Goal: Transaction & Acquisition: Obtain resource

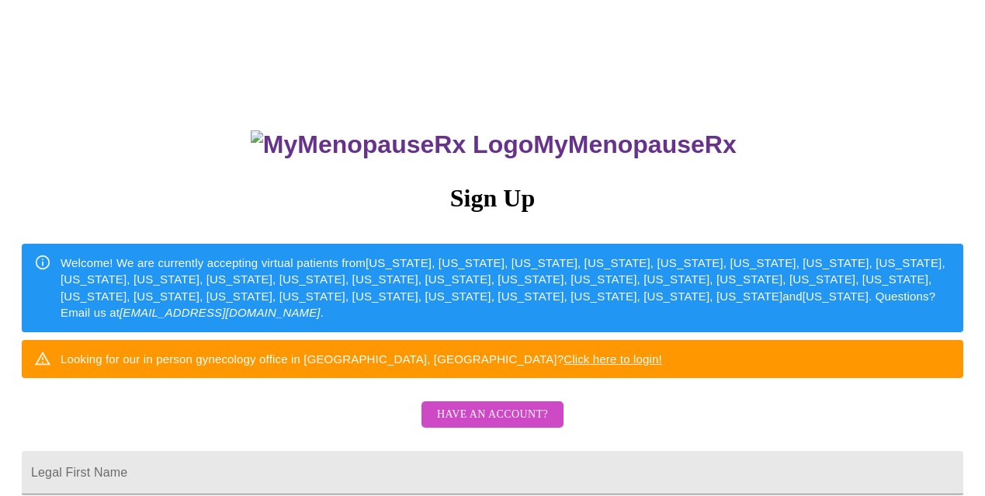
click at [832, 406] on div "MyMenopauseRx Sign Up Welcome! We are currently accepting virtual patients from…" at bounding box center [492, 303] width 972 height 595
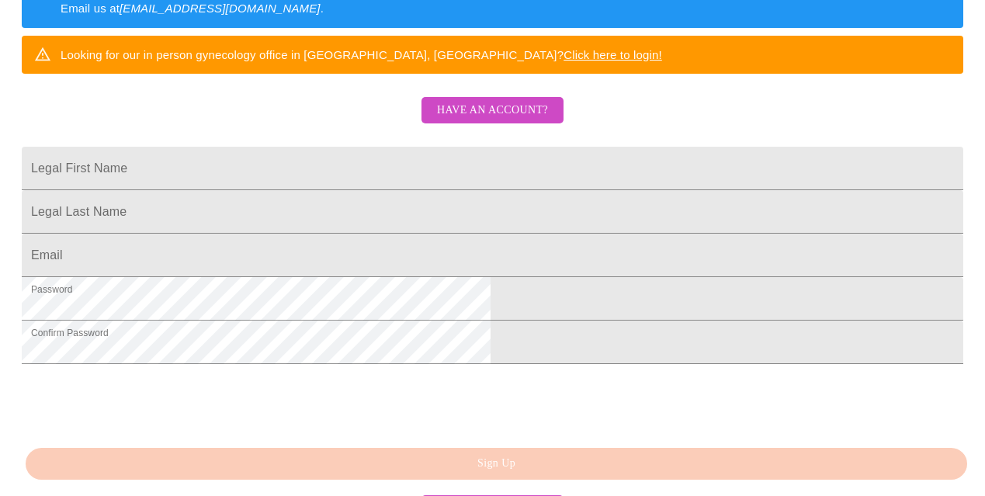
scroll to position [310, 0]
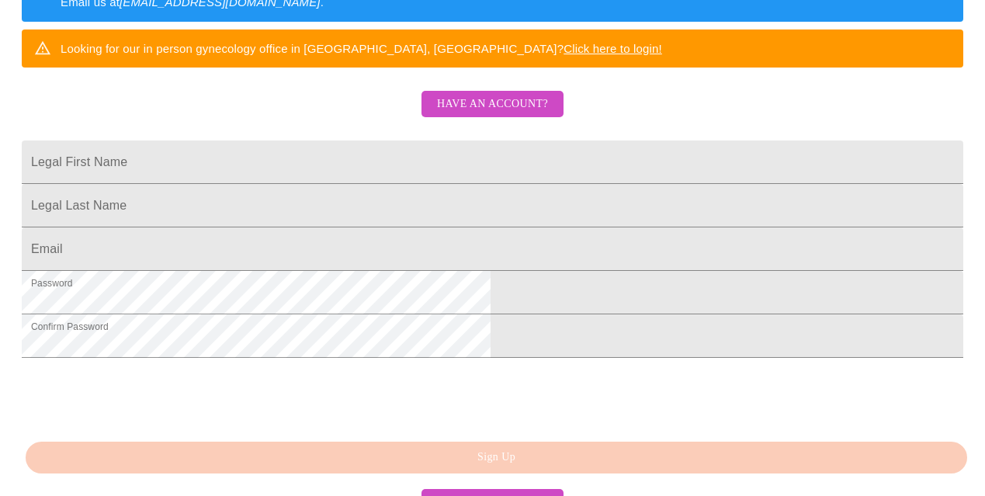
click at [459, 114] on span "Have an account?" at bounding box center [492, 104] width 111 height 19
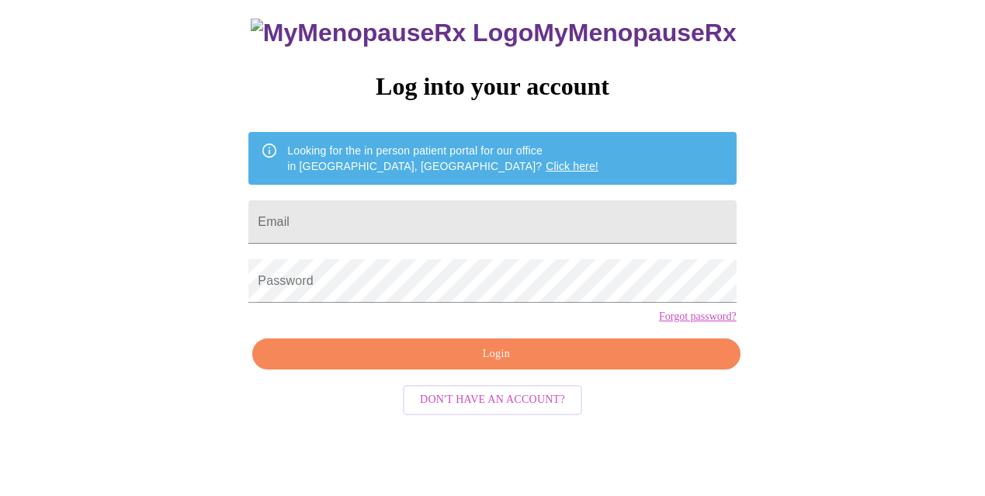
scroll to position [64, 0]
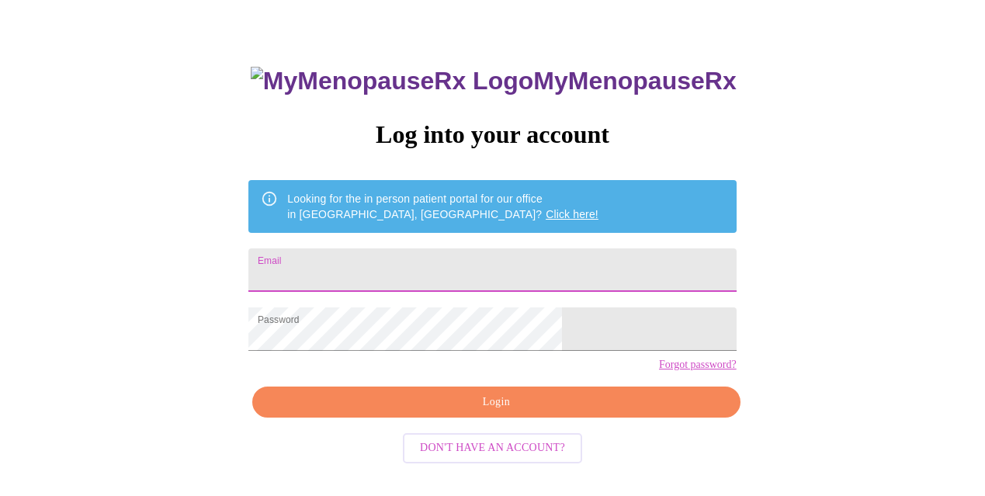
click at [371, 261] on input "Email" at bounding box center [491, 269] width 487 height 43
type input "mschwantzslp@gmail.com"
click at [472, 412] on span "Login" at bounding box center [496, 402] width 452 height 19
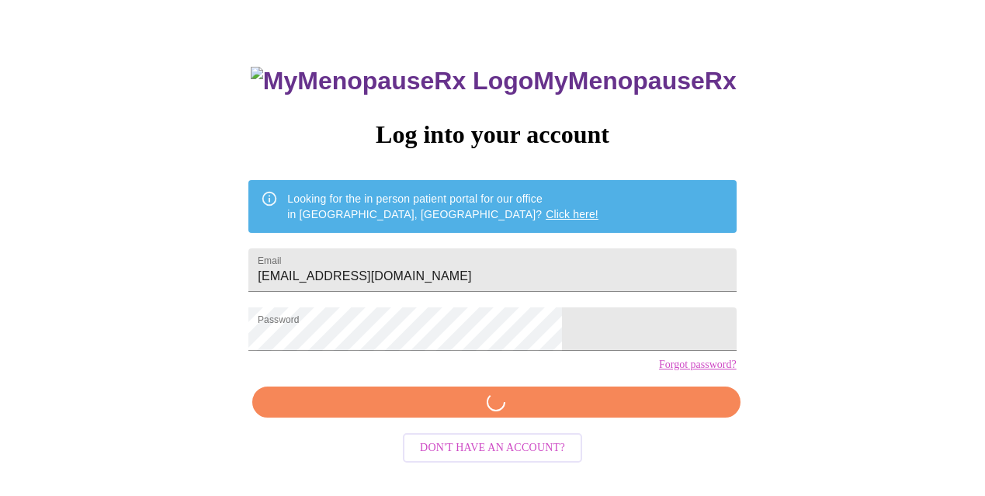
scroll to position [63, 0]
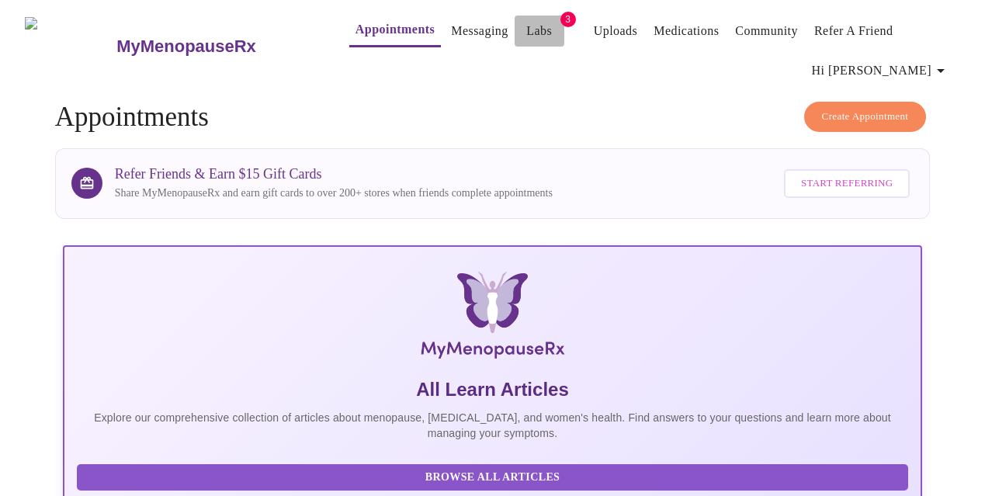
click at [526, 23] on link "Labs" at bounding box center [539, 31] width 26 height 22
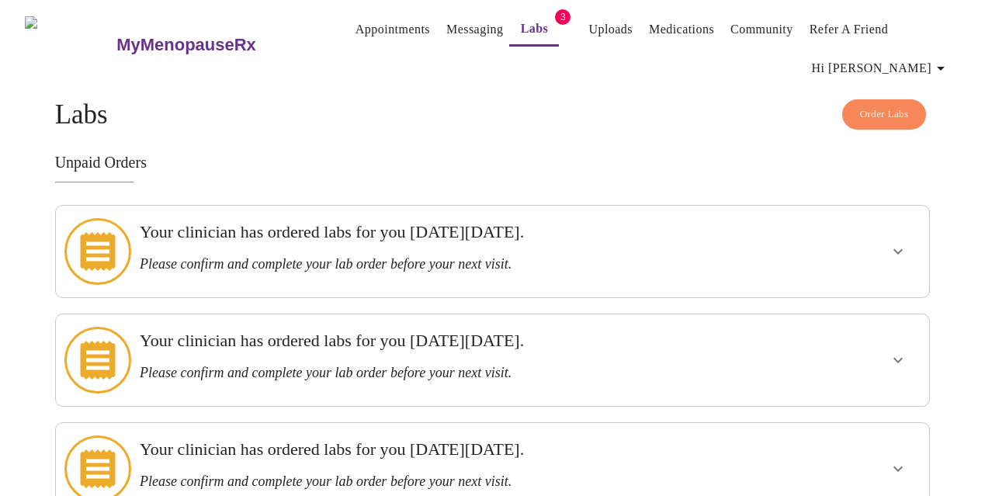
click at [902, 242] on icon "show more" at bounding box center [897, 251] width 19 height 19
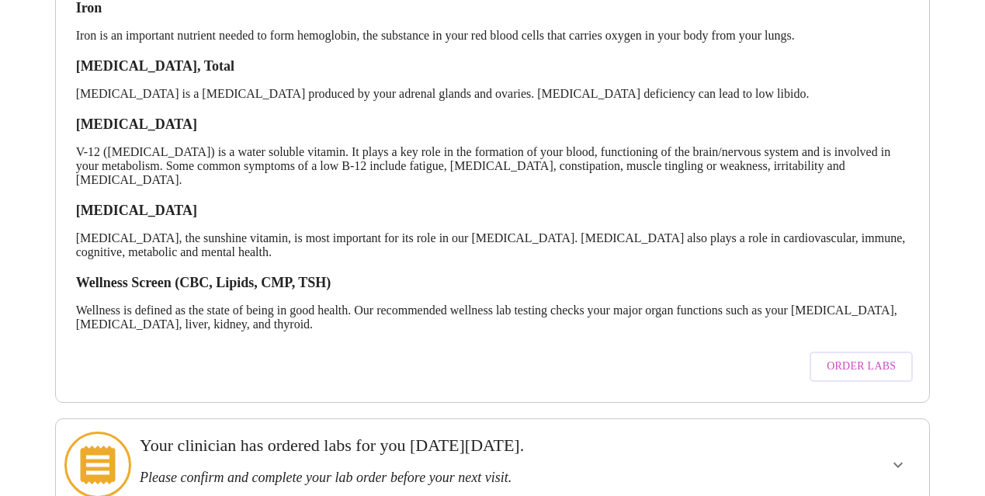
scroll to position [403, 0]
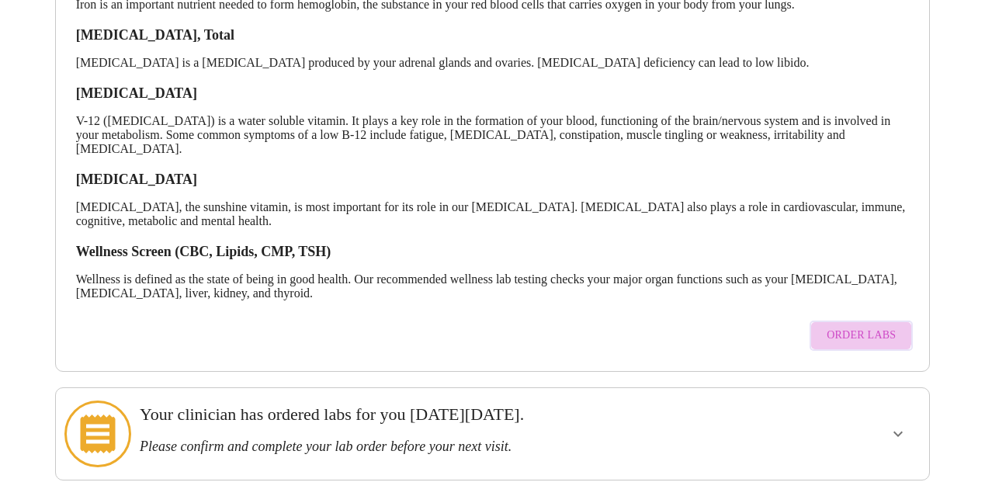
click at [867, 326] on span "Order Labs" at bounding box center [860, 335] width 69 height 19
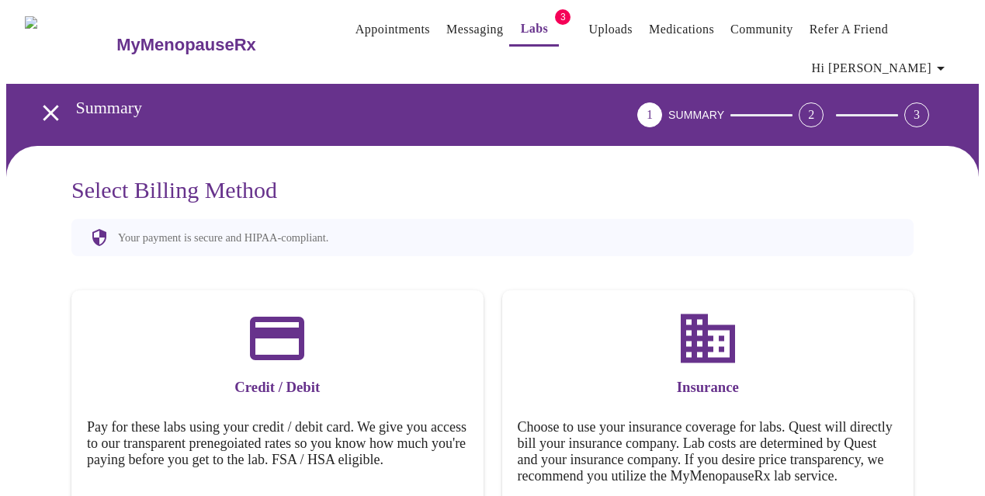
click at [662, 419] on h5 "Choose to use your insurance coverage for labs. Quest will directly bill your i…" at bounding box center [707, 451] width 381 height 65
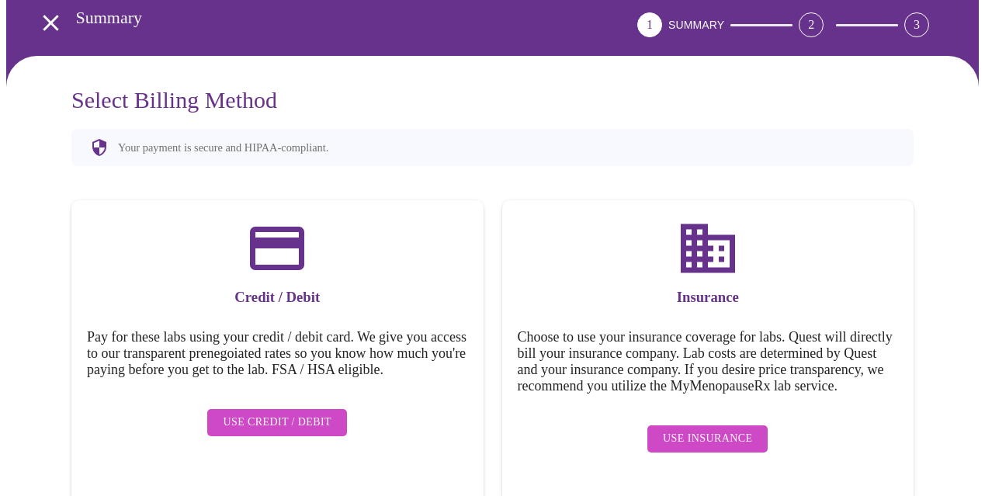
scroll to position [91, 0]
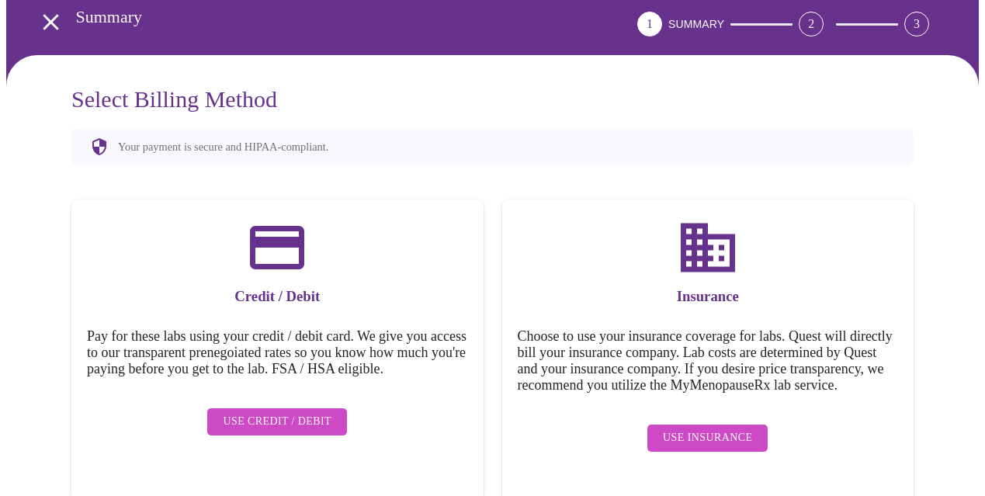
click at [700, 438] on span "Use Insurance" at bounding box center [707, 437] width 89 height 19
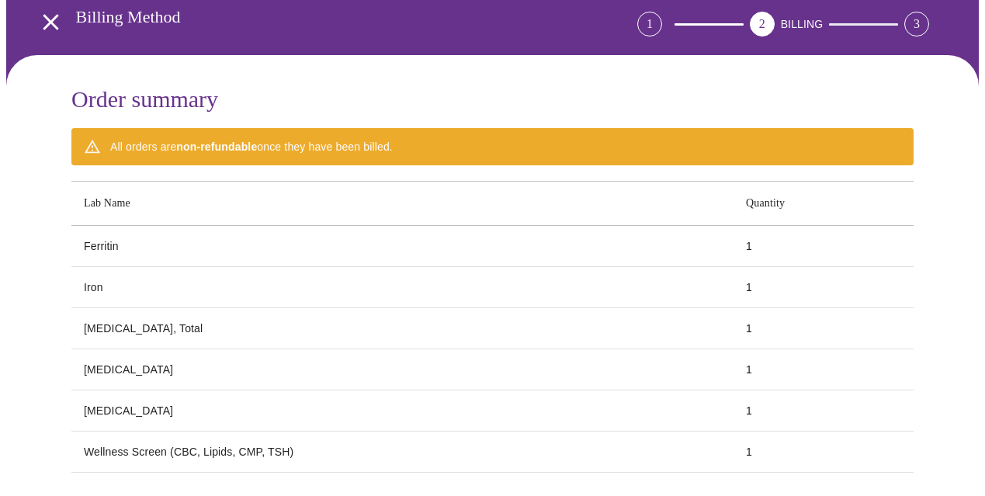
click at [673, 86] on h3 "Order summary" at bounding box center [492, 99] width 842 height 26
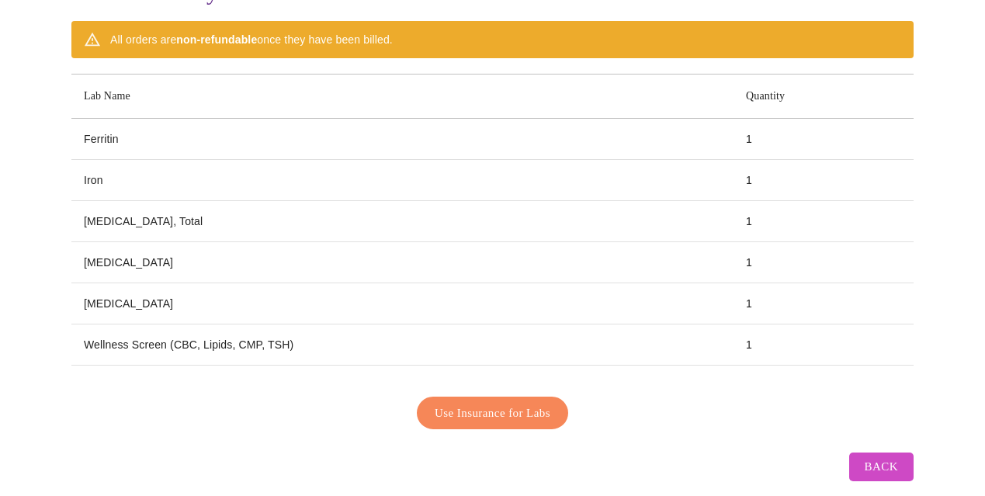
scroll to position [213, 0]
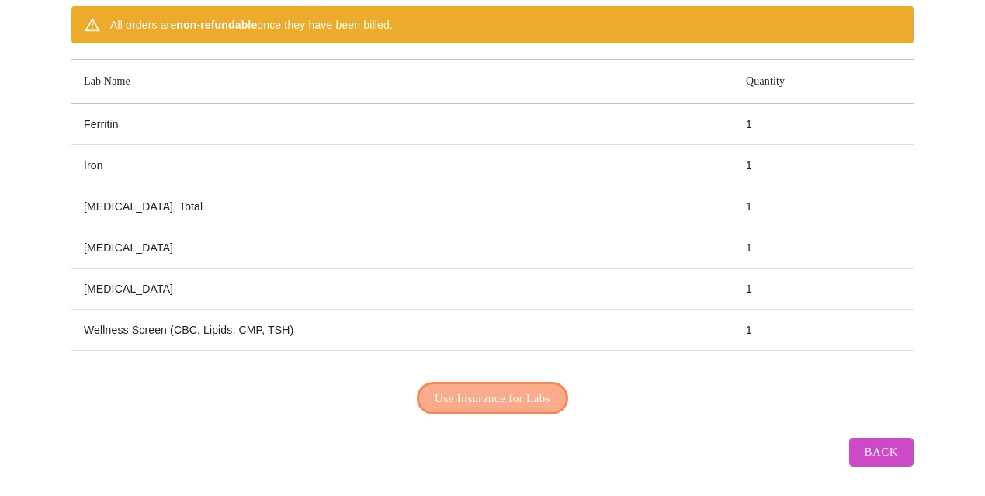
click at [493, 390] on span "Use Insurance for Labs" at bounding box center [492, 398] width 116 height 20
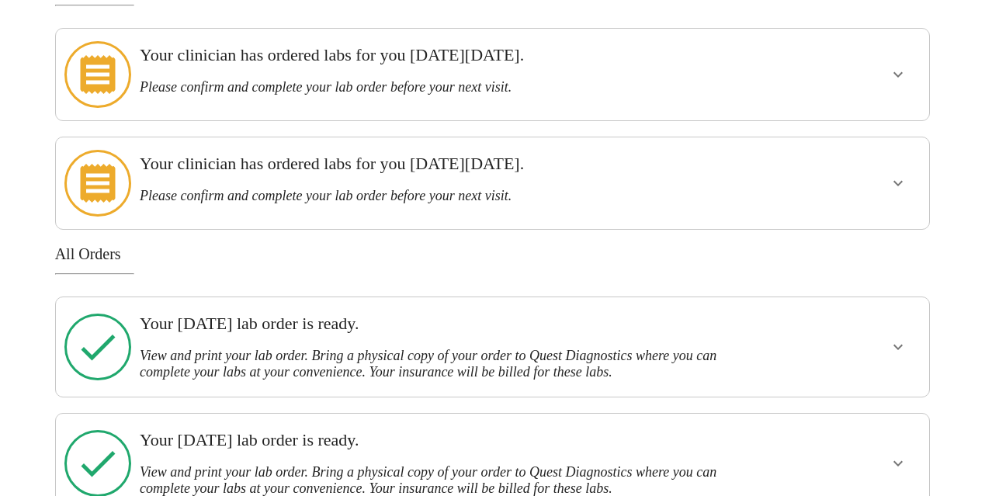
scroll to position [178, 0]
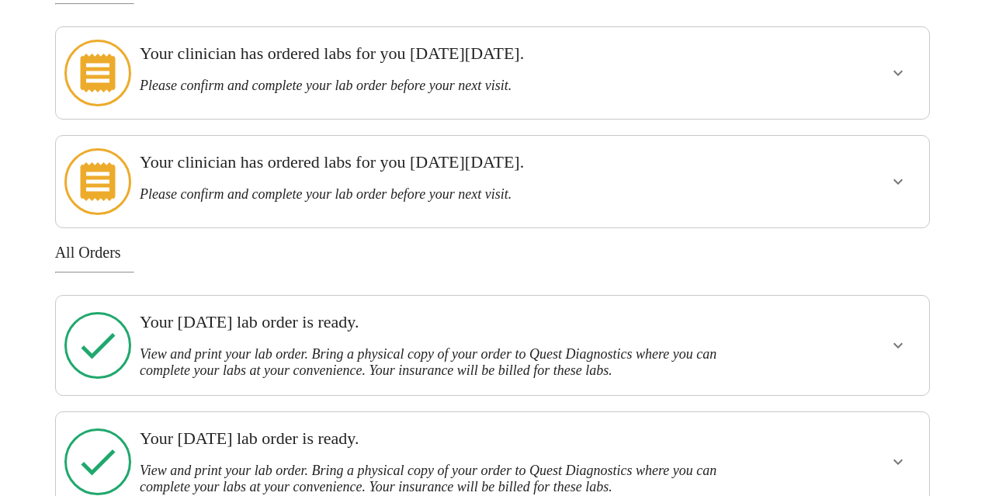
click at [901, 336] on icon "show more" at bounding box center [897, 345] width 19 height 19
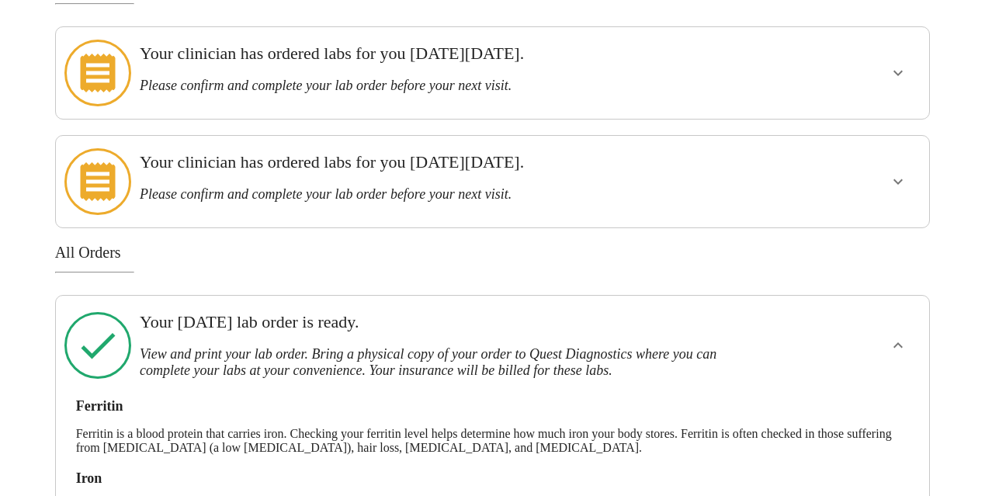
click at [813, 338] on div at bounding box center [851, 345] width 144 height 87
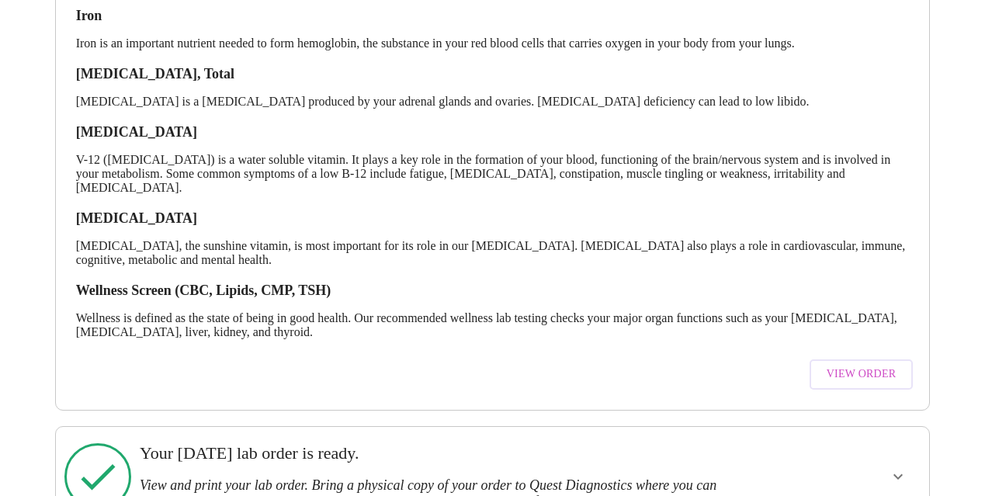
scroll to position [644, 0]
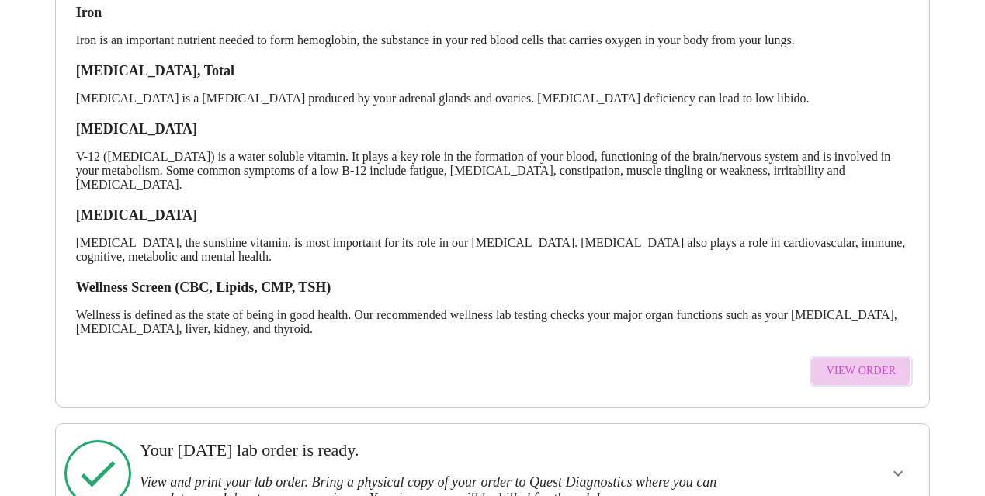
click at [862, 362] on span "View Order" at bounding box center [861, 371] width 70 height 19
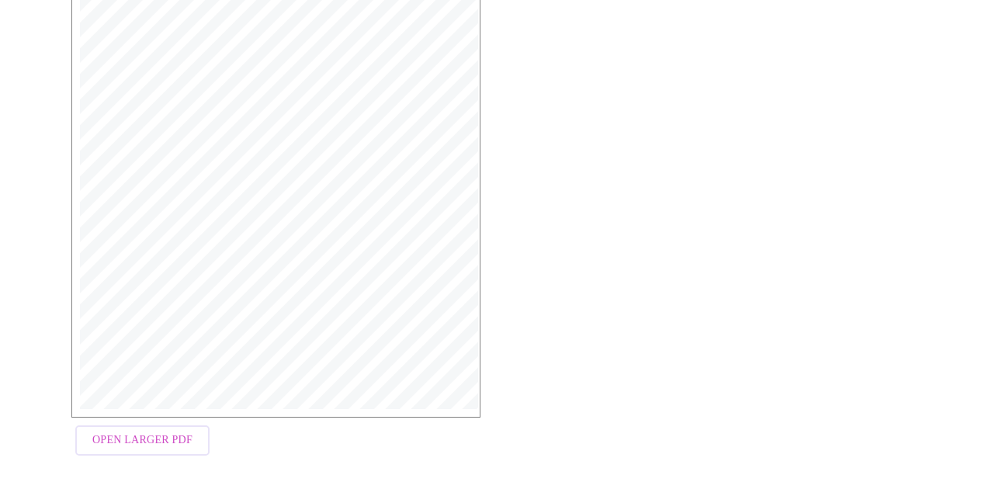
scroll to position [431, 0]
click at [137, 445] on span "Open Larger PDF" at bounding box center [142, 435] width 100 height 19
click at [145, 445] on span "Open Larger PDF" at bounding box center [142, 435] width 100 height 19
